Goal: Information Seeking & Learning: Learn about a topic

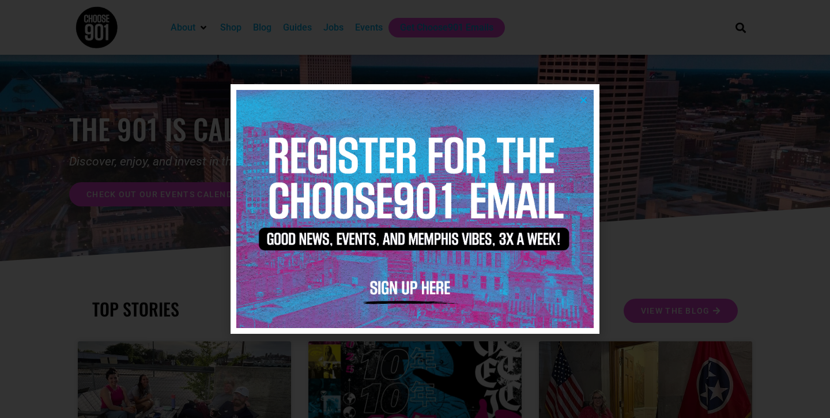
click at [580, 97] on icon "Close" at bounding box center [583, 100] width 9 height 9
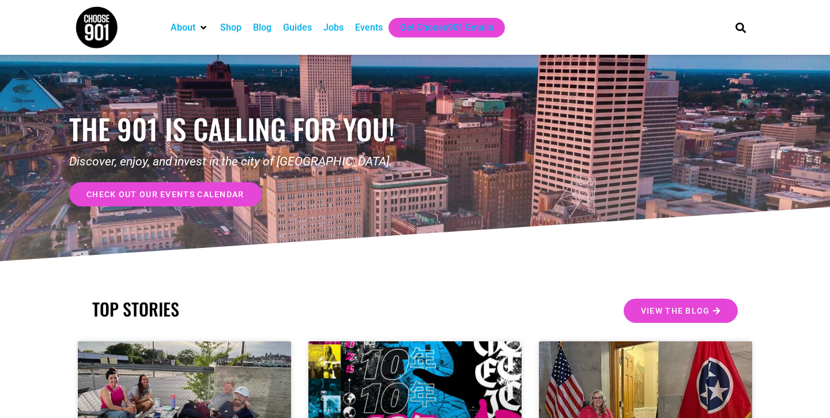
click at [336, 28] on div "Jobs" at bounding box center [333, 28] width 20 height 14
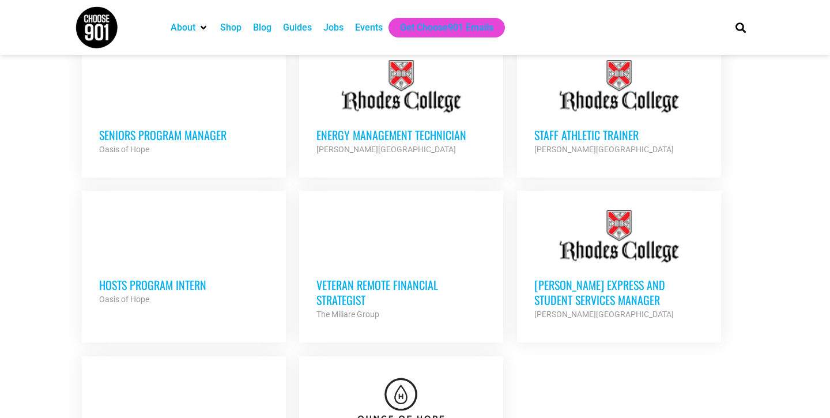
scroll to position [1392, 0]
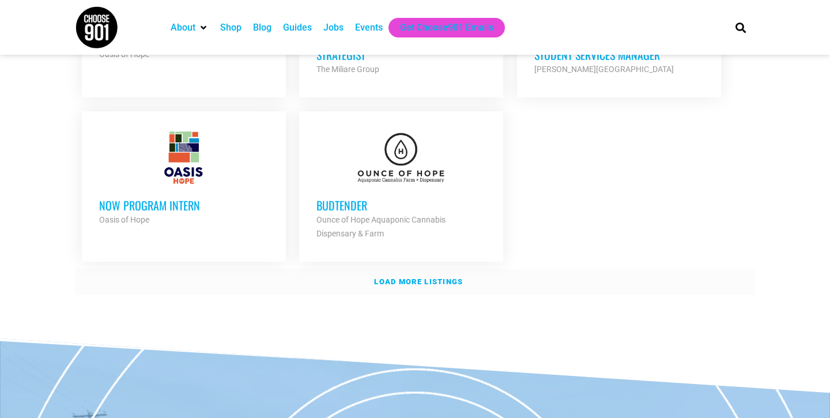
click at [407, 277] on strong "Load more listings" at bounding box center [418, 281] width 89 height 9
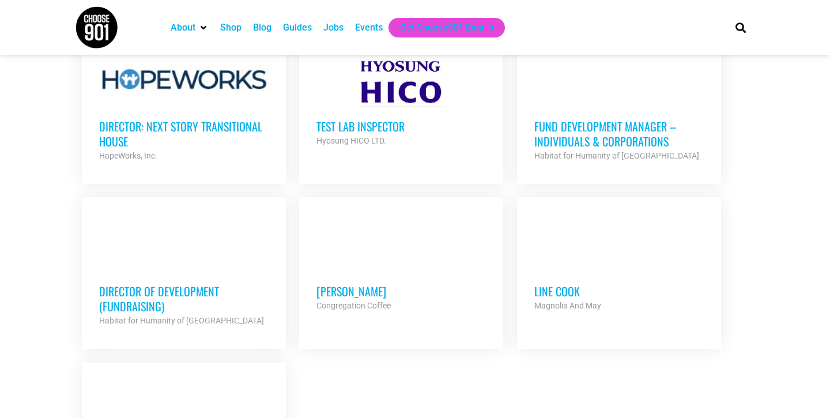
scroll to position [2437, 0]
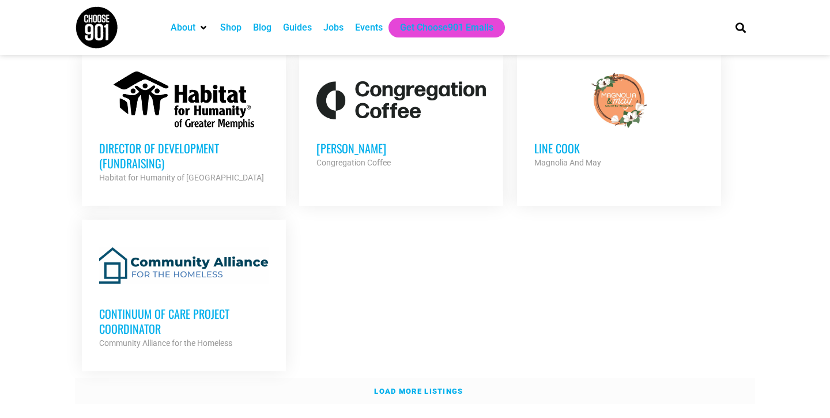
click at [450, 387] on strong "Load more listings" at bounding box center [418, 391] width 89 height 9
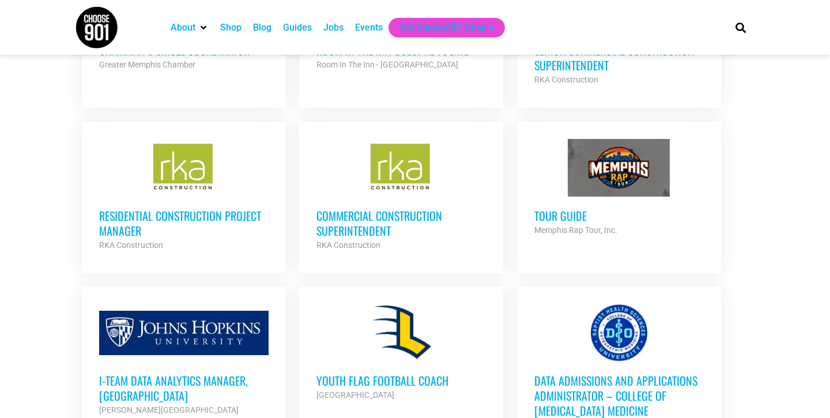
scroll to position [3301, 0]
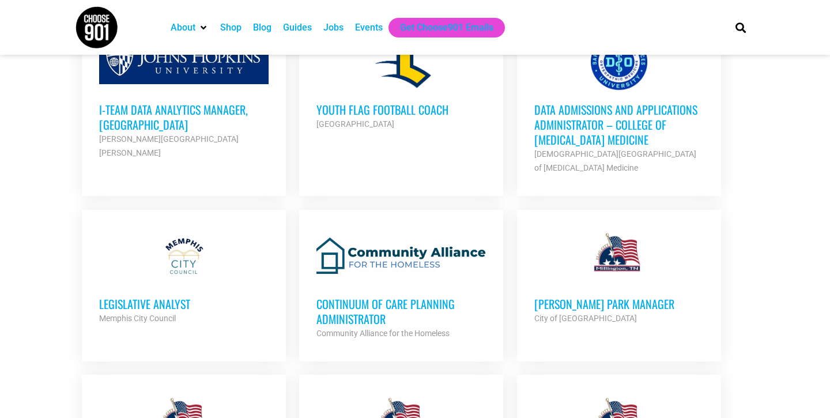
click at [407, 296] on h3 "Continuum of Care Planning Administrator" at bounding box center [400, 311] width 169 height 30
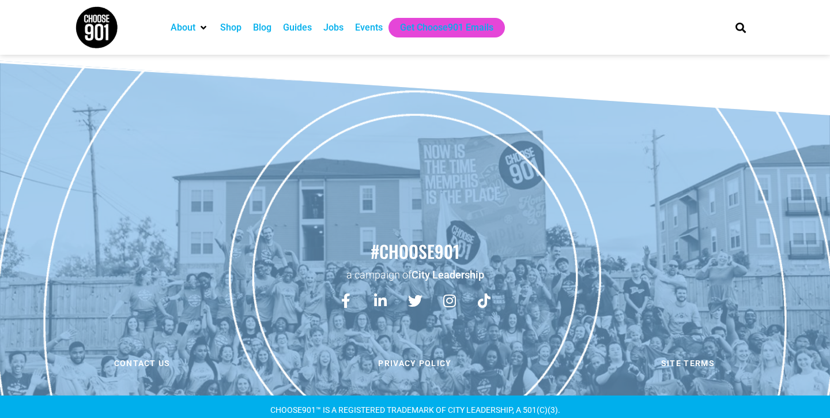
scroll to position [2025, 0]
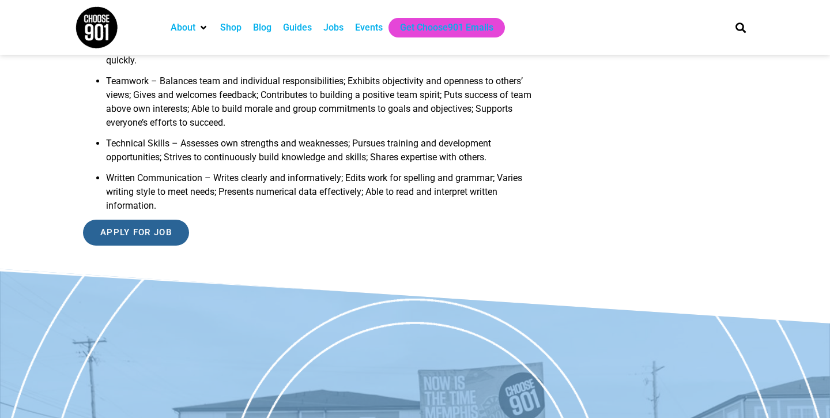
click at [145, 246] on input "Apply for job" at bounding box center [136, 233] width 106 height 26
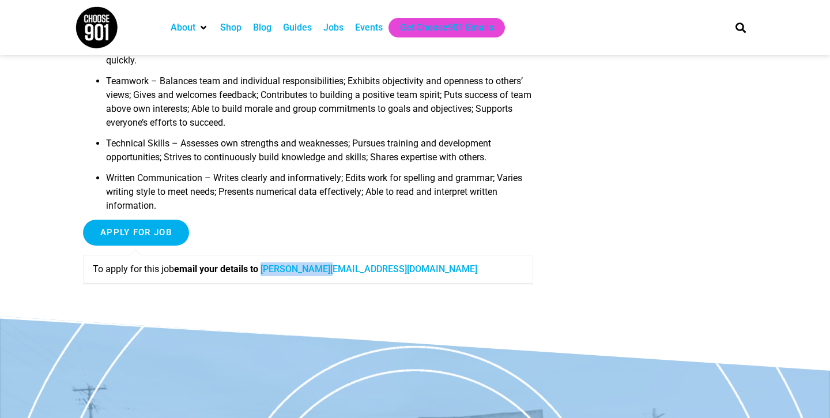
drag, startPoint x: 354, startPoint y: 299, endPoint x: 269, endPoint y: 299, distance: 85.3
click at [269, 276] on p "To apply for this job email your details to emma@cafth.org" at bounding box center [308, 269] width 431 height 14
copy p "emma@cafth.org"
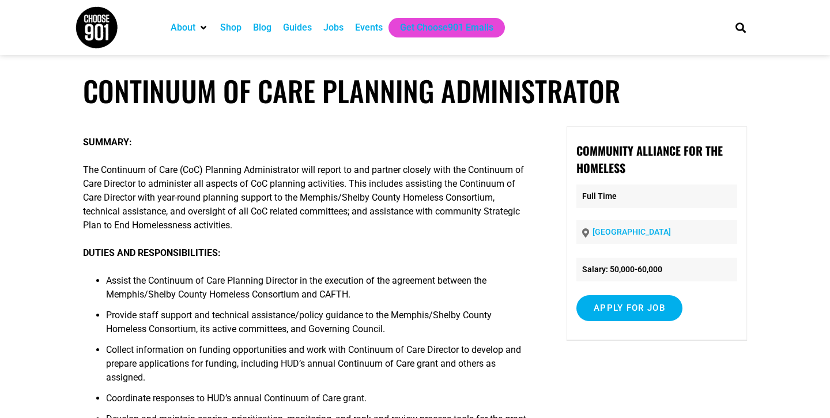
scroll to position [0, 0]
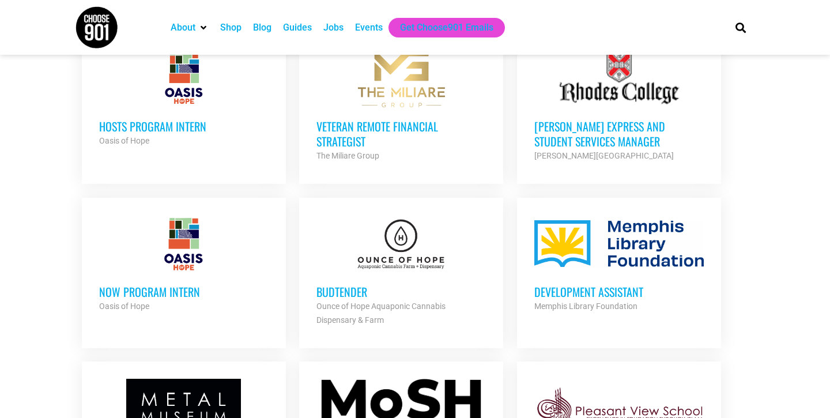
scroll to position [1304, 0]
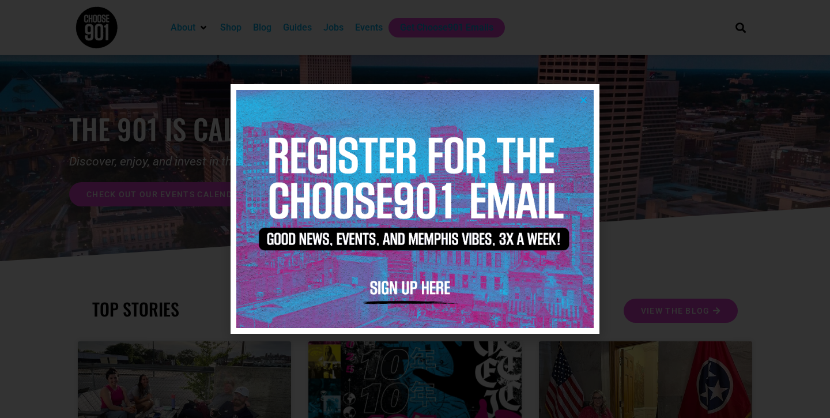
click at [586, 99] on icon "Close" at bounding box center [583, 100] width 9 height 9
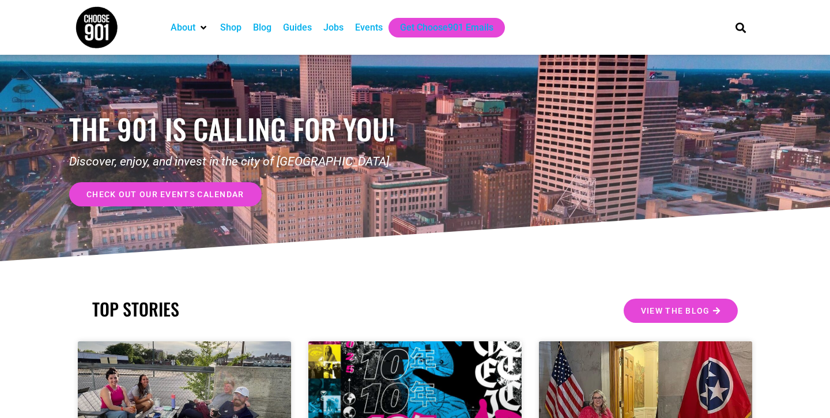
click at [342, 24] on div "Jobs" at bounding box center [333, 28] width 20 height 14
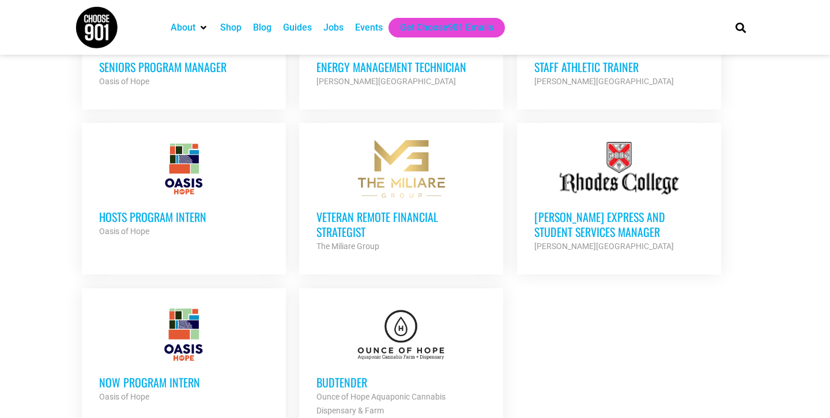
scroll to position [1272, 0]
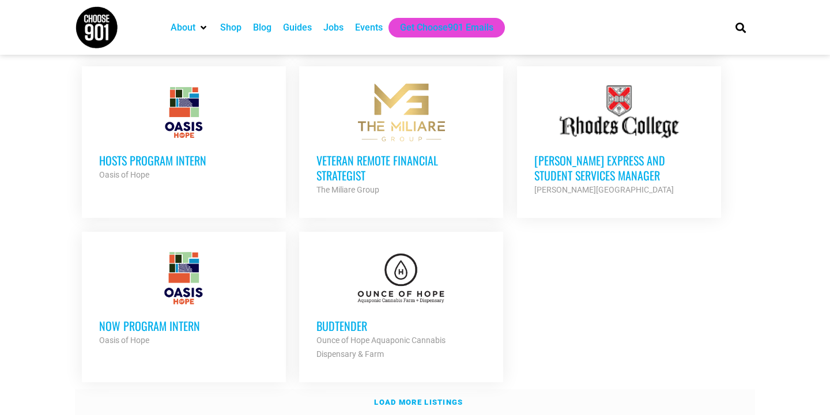
click at [432, 398] on strong "Load more listings" at bounding box center [418, 402] width 89 height 9
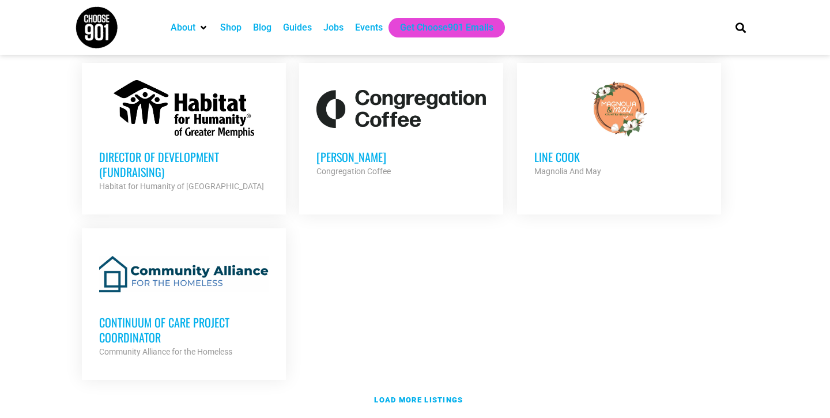
scroll to position [2433, 0]
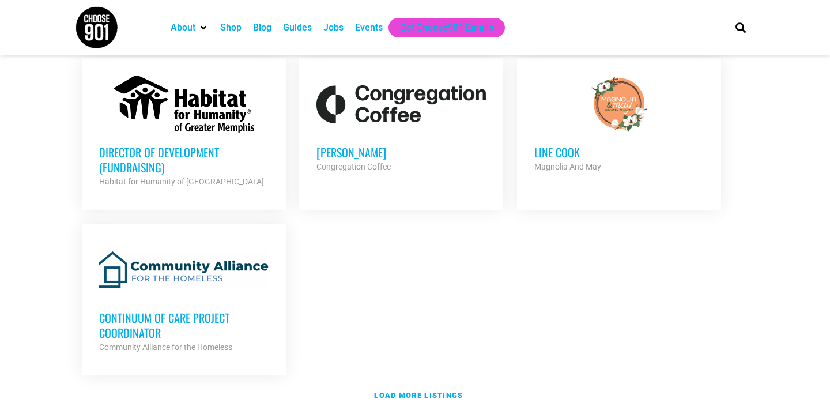
click at [190, 310] on h3 "Continuum of Care Project Coordinator" at bounding box center [183, 325] width 169 height 30
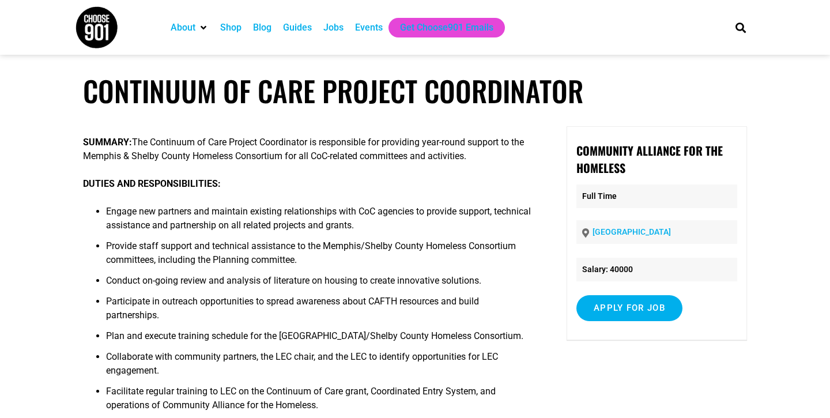
click at [331, 21] on div "Jobs" at bounding box center [333, 28] width 20 height 14
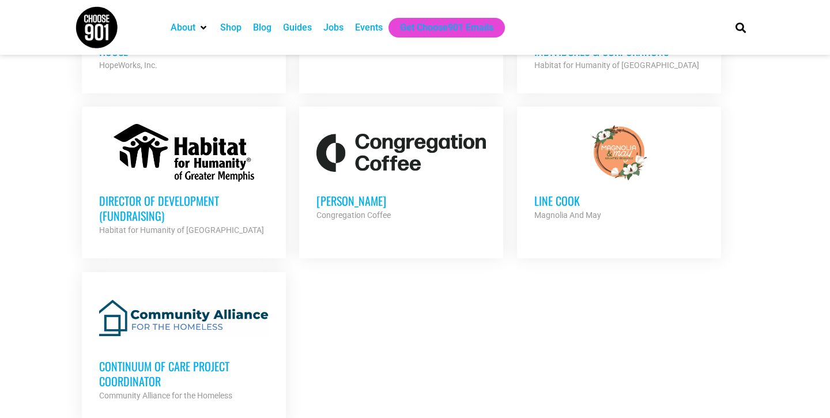
scroll to position [2532, 0]
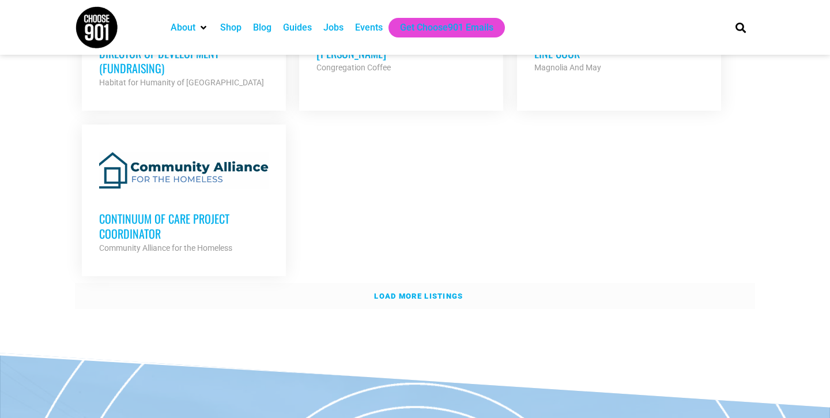
click at [415, 283] on link "Load more listings" at bounding box center [415, 296] width 680 height 27
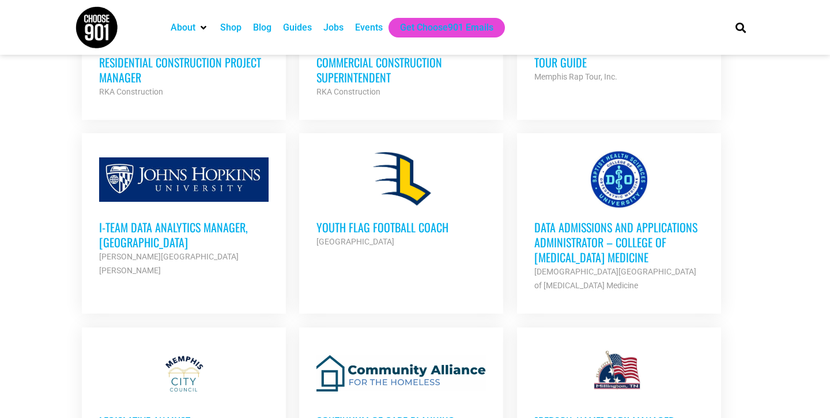
scroll to position [3206, 0]
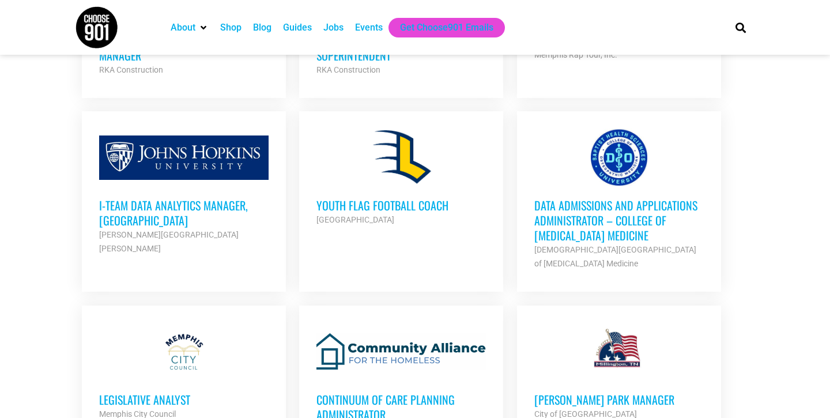
click at [595, 198] on h3 "Data Admissions and Applications Administrator – College of Osteopathic Medicine" at bounding box center [618, 220] width 169 height 45
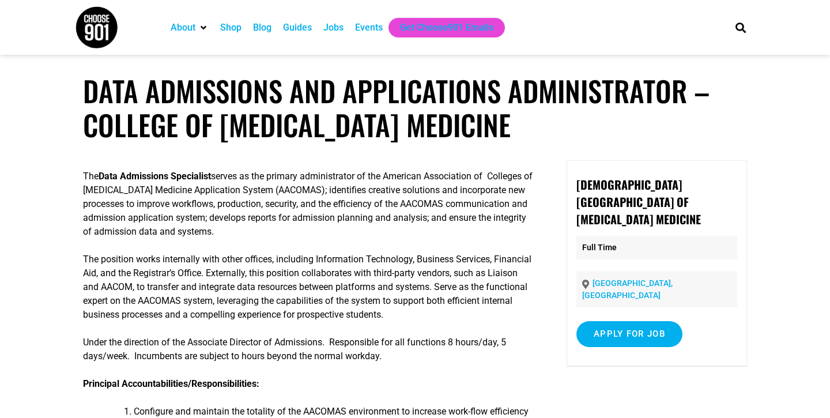
click at [338, 31] on div "Jobs" at bounding box center [333, 28] width 20 height 14
